Goal: Task Accomplishment & Management: Manage account settings

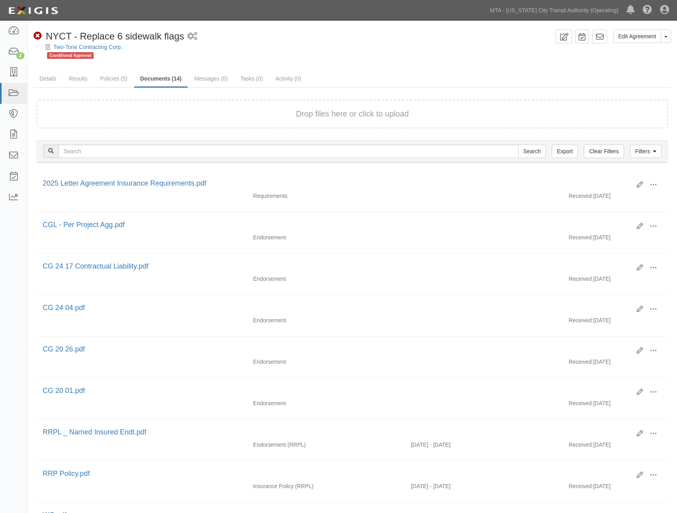
scroll to position [88, 0]
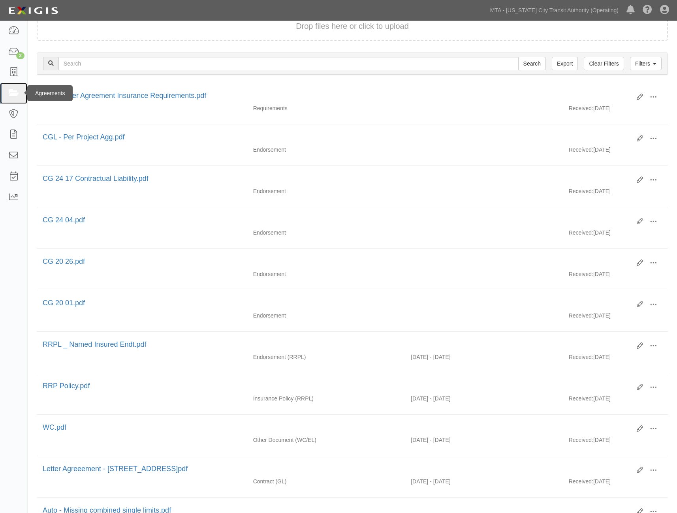
click at [16, 88] on link at bounding box center [13, 93] width 27 height 21
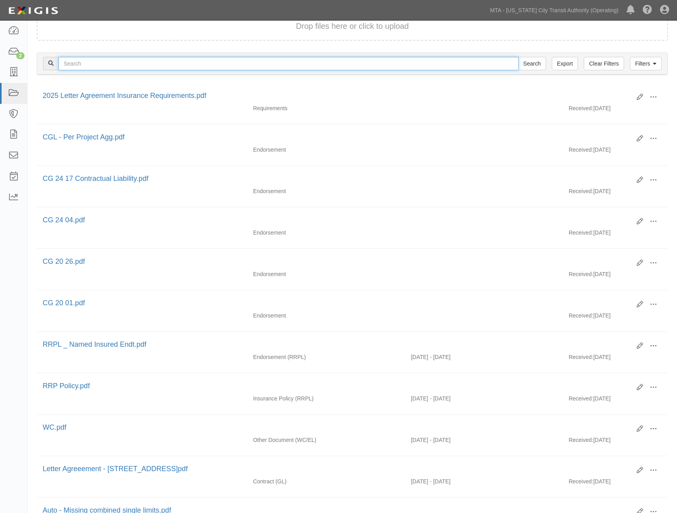
click at [88, 65] on input "text" at bounding box center [288, 63] width 460 height 13
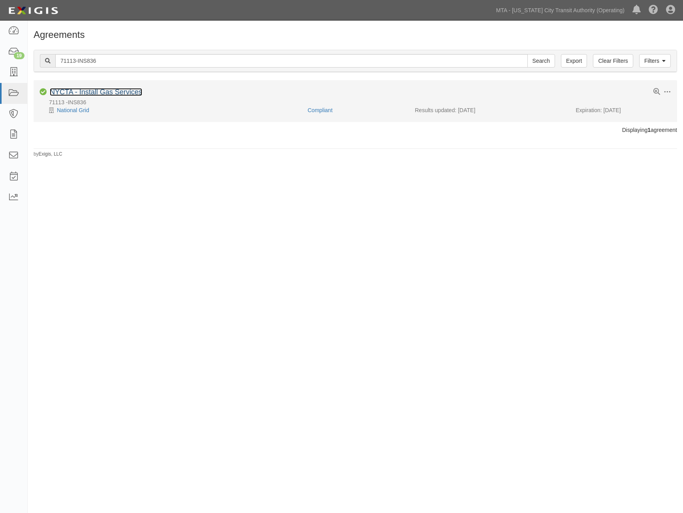
click at [111, 91] on link "NYCTA - Install Gas Services" at bounding box center [96, 92] width 92 height 8
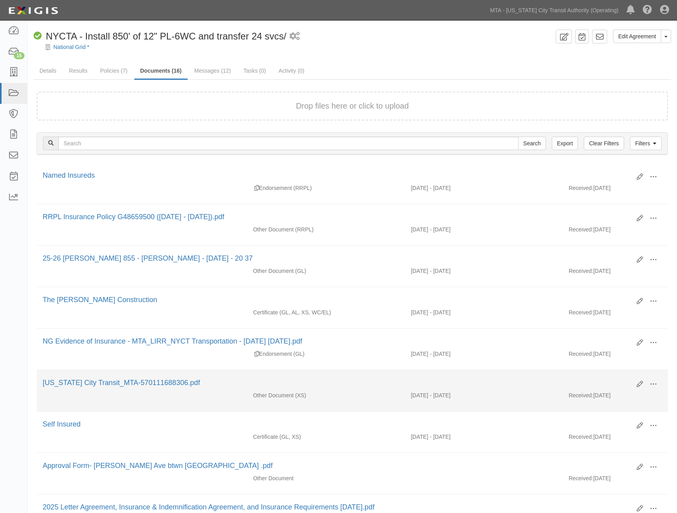
scroll to position [360, 0]
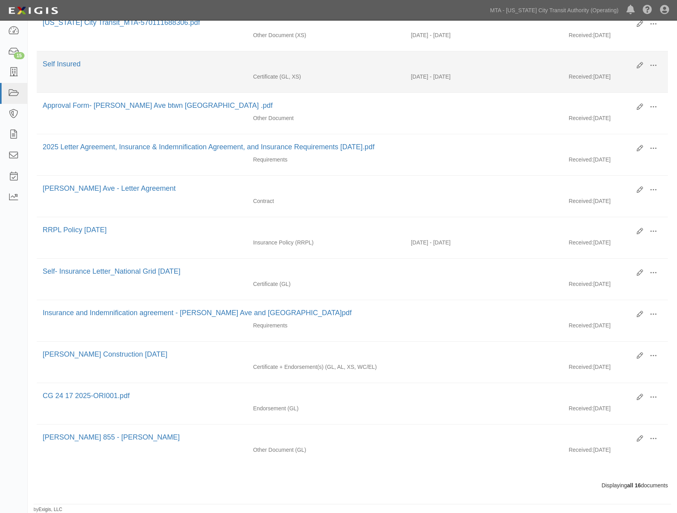
click at [269, 65] on div "Self Insured" at bounding box center [337, 64] width 588 height 10
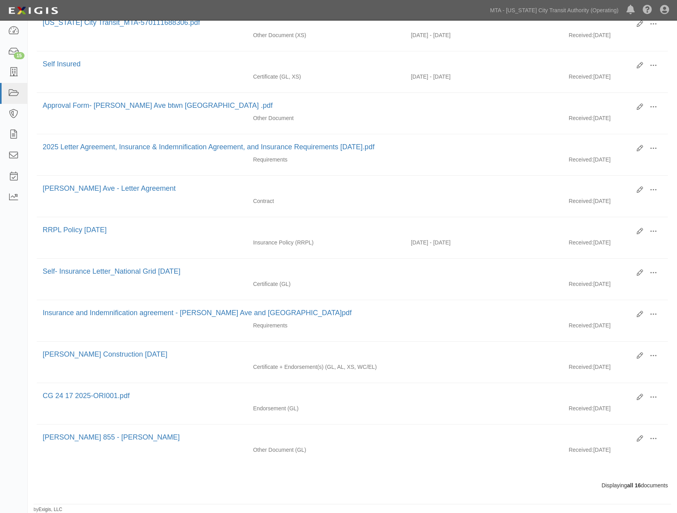
click at [640, 513] on html "Toggle navigation Dashboard 15 Inbox Parties Agreements Coverages Documents Mes…" at bounding box center [338, 76] width 677 height 873
click at [12, 47] on icon at bounding box center [13, 51] width 11 height 9
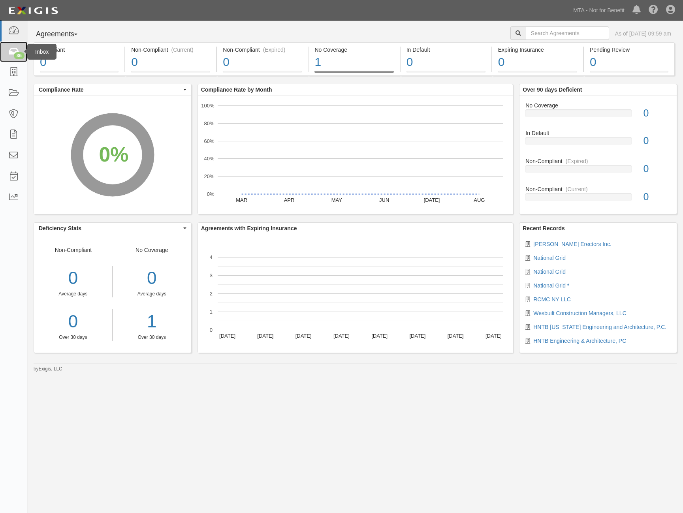
click at [17, 52] on div "36" at bounding box center [19, 55] width 11 height 7
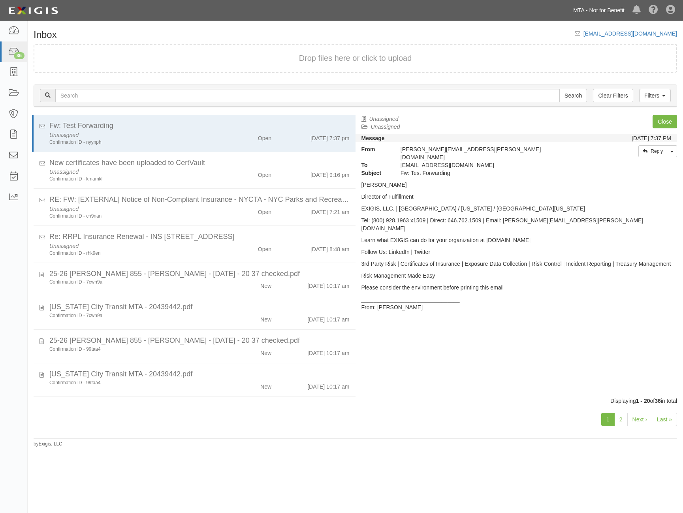
click at [578, 10] on link "MTA - Not for Benefit" at bounding box center [598, 10] width 59 height 16
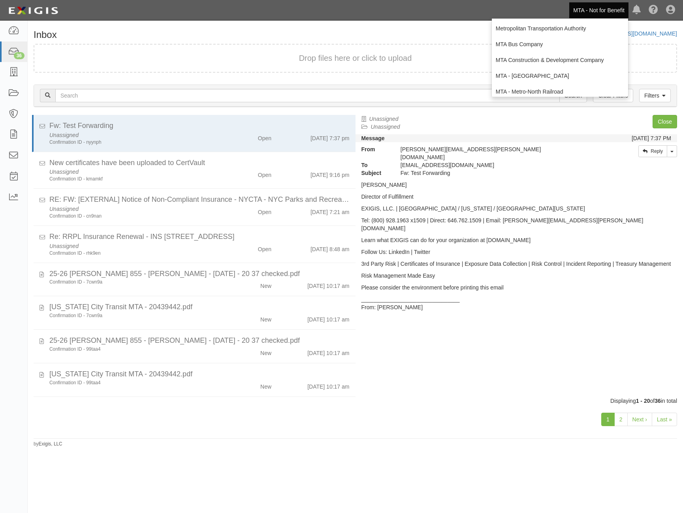
scroll to position [52, 0]
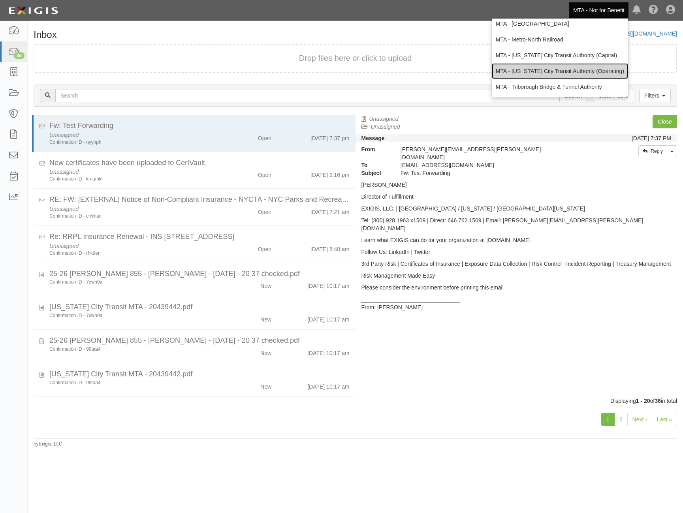
click at [572, 69] on link "MTA - [US_STATE] City Transit Authority (Operating)" at bounding box center [560, 71] width 136 height 16
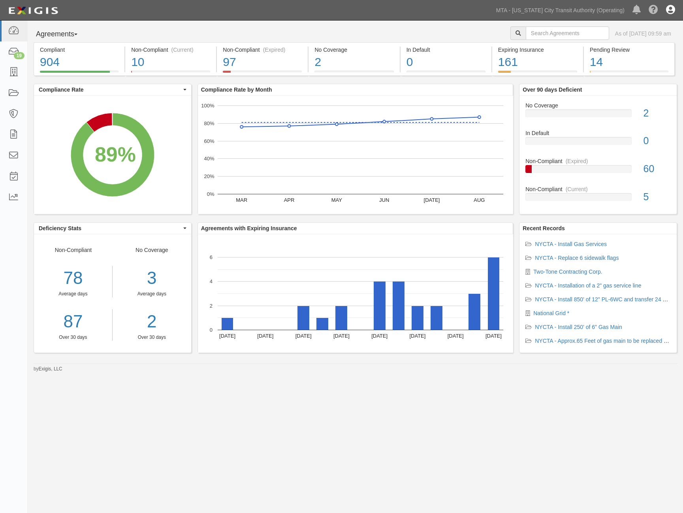
click at [672, 11] on icon at bounding box center [670, 10] width 9 height 9
click at [654, 10] on icon at bounding box center [653, 10] width 9 height 9
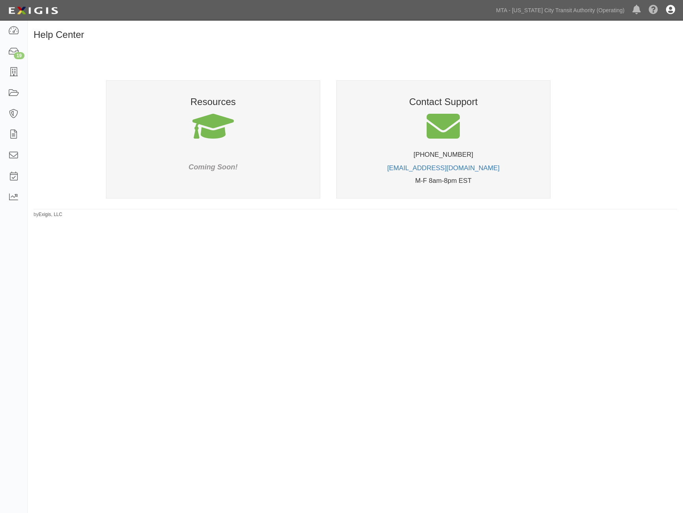
click at [672, 9] on icon at bounding box center [670, 10] width 9 height 9
click at [9, 47] on icon at bounding box center [13, 51] width 11 height 9
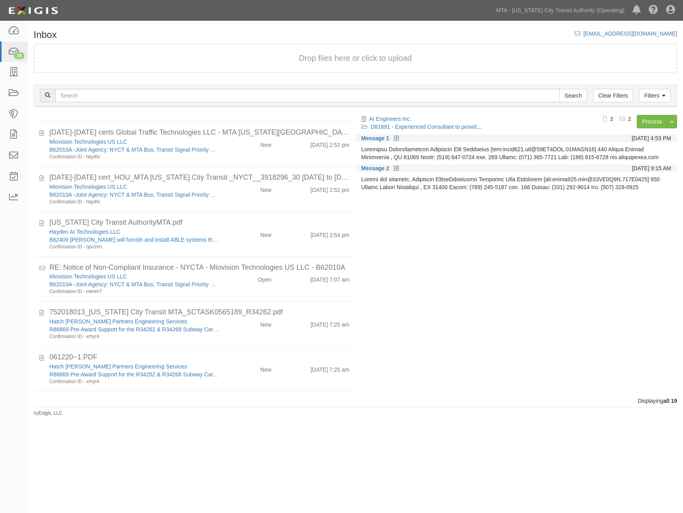
scroll to position [555, 0]
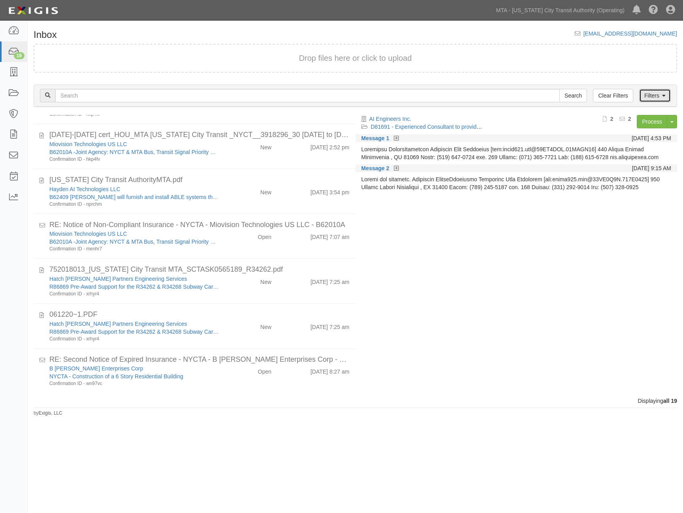
click at [656, 93] on link "Filters" at bounding box center [655, 95] width 32 height 13
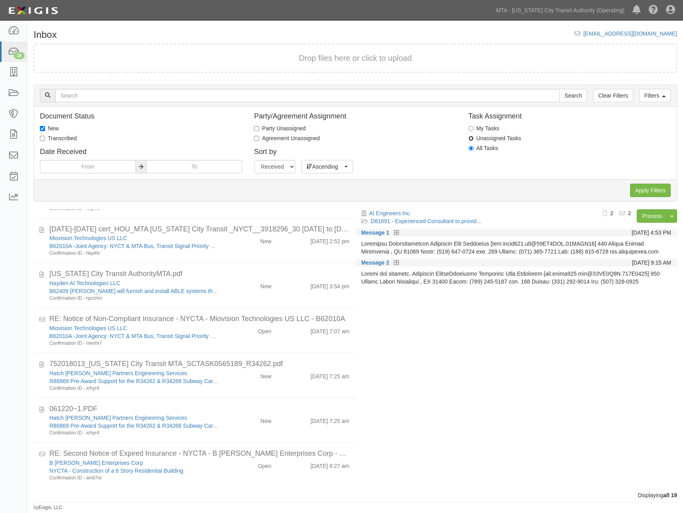
click at [470, 138] on input "Unassigned Tasks" at bounding box center [471, 138] width 5 height 5
radio input "true"
click at [637, 194] on input "Apply Filters" at bounding box center [650, 190] width 41 height 13
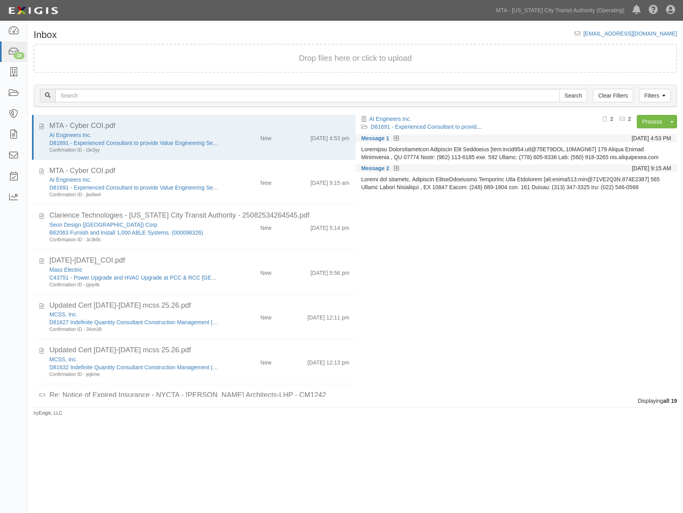
click at [406, 149] on div at bounding box center [516, 153] width 310 height 16
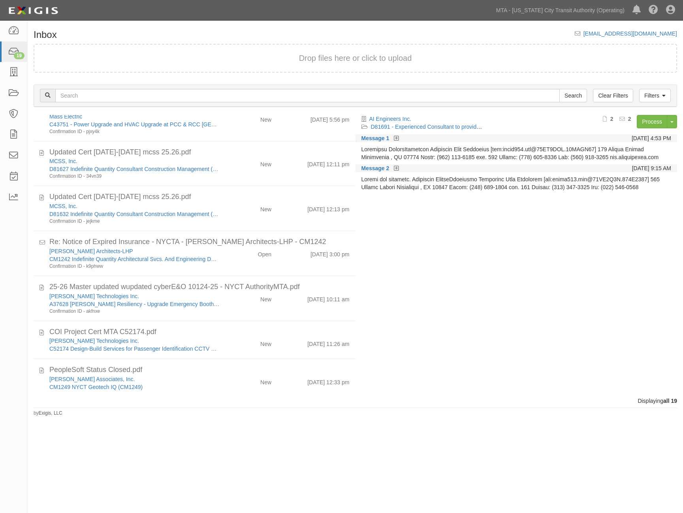
scroll to position [158, 0]
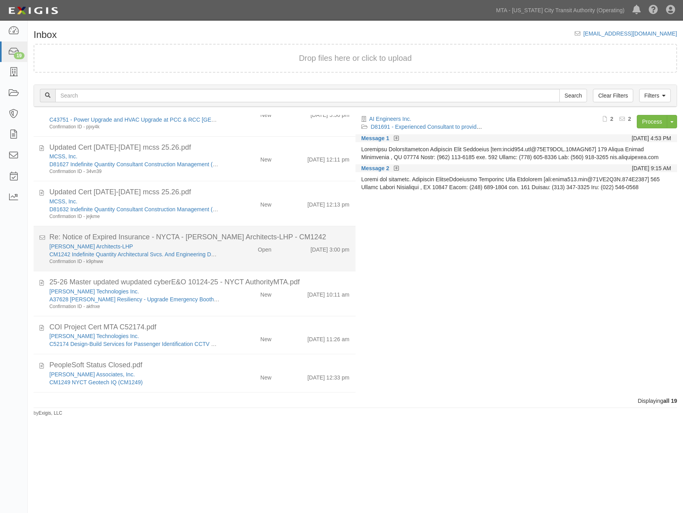
click at [164, 247] on div "Lee Harris Pomeroy Architects-LHP" at bounding box center [134, 247] width 170 height 8
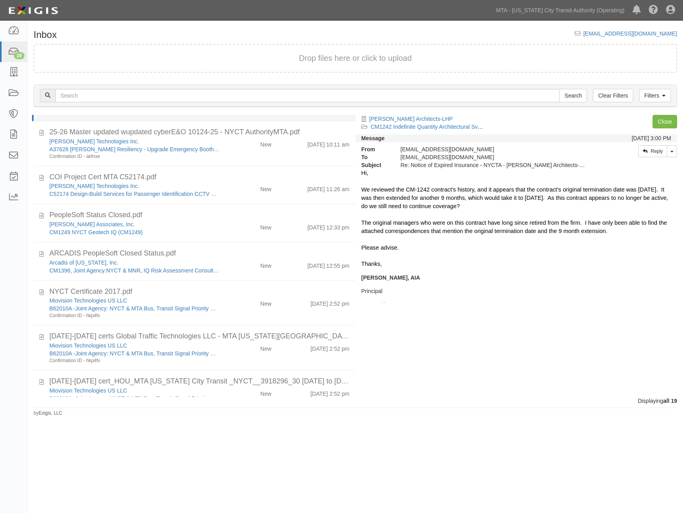
scroll to position [316, 0]
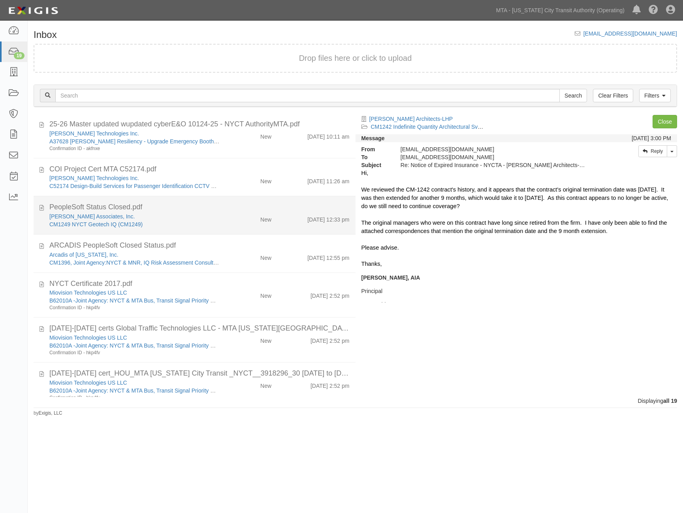
click at [168, 213] on div "Golder Associates, Inc." at bounding box center [134, 217] width 170 height 8
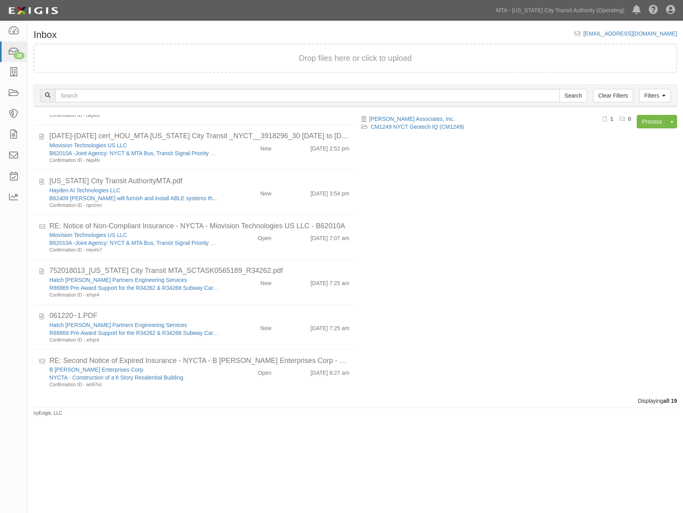
scroll to position [555, 0]
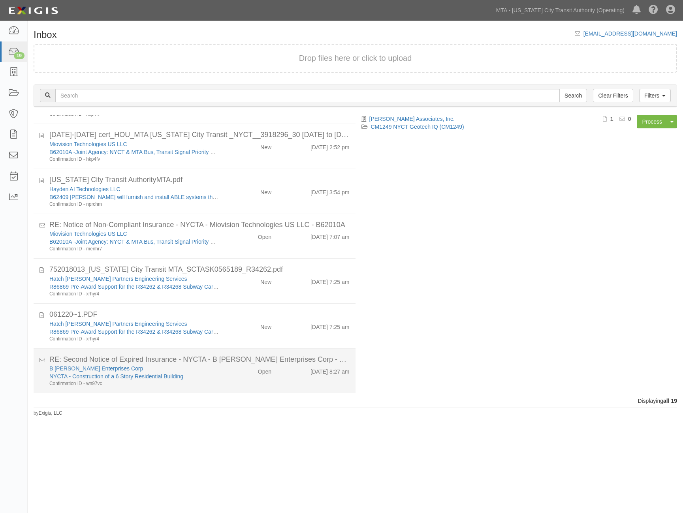
click at [218, 375] on div "B Sosa Enterprises Corp NYCTA - Construction of a 6 Story Residential Building …" at bounding box center [134, 376] width 182 height 23
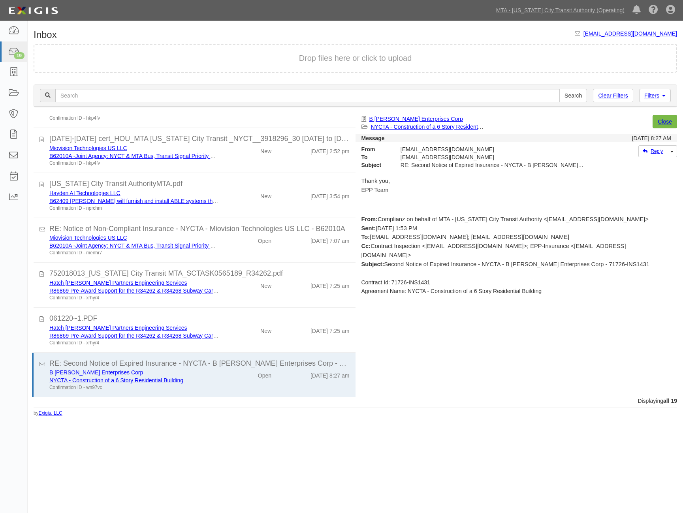
scroll to position [0, 0]
